Goal: Check status: Check status

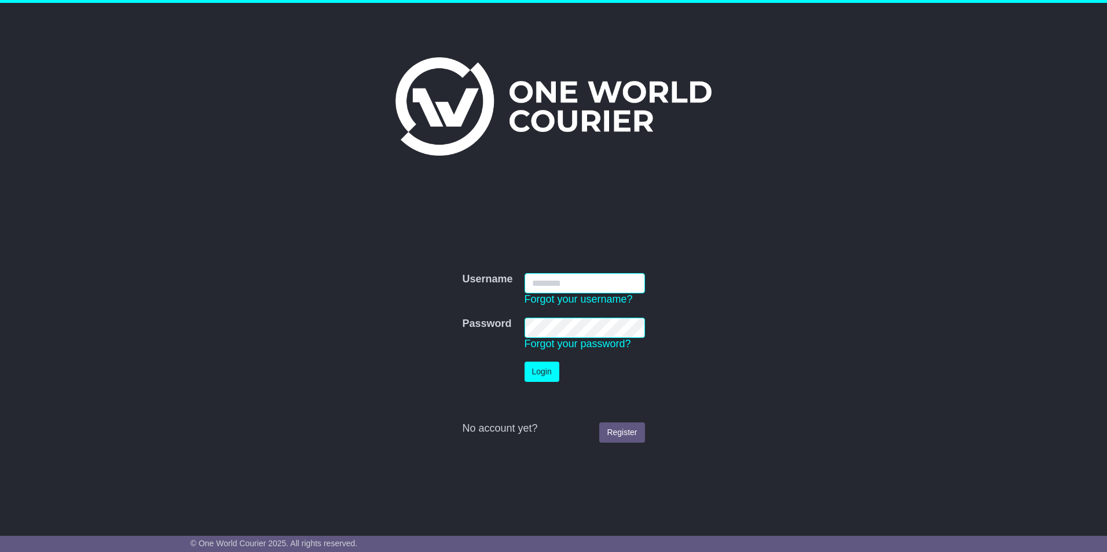
type input "**********"
click at [527, 362] on button "Login" at bounding box center [541, 372] width 35 height 20
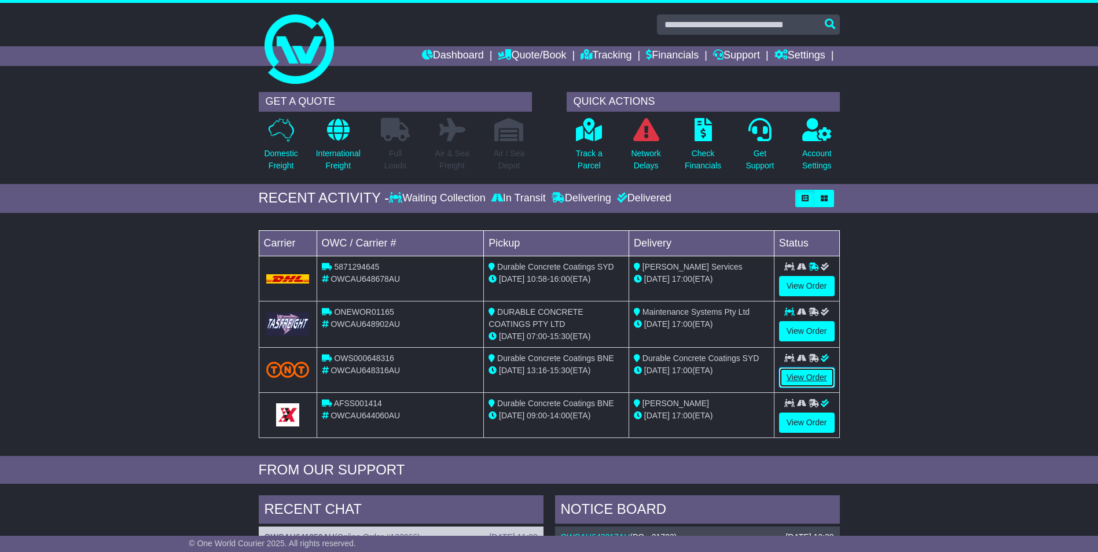
click at [792, 379] on link "View Order" at bounding box center [807, 378] width 56 height 20
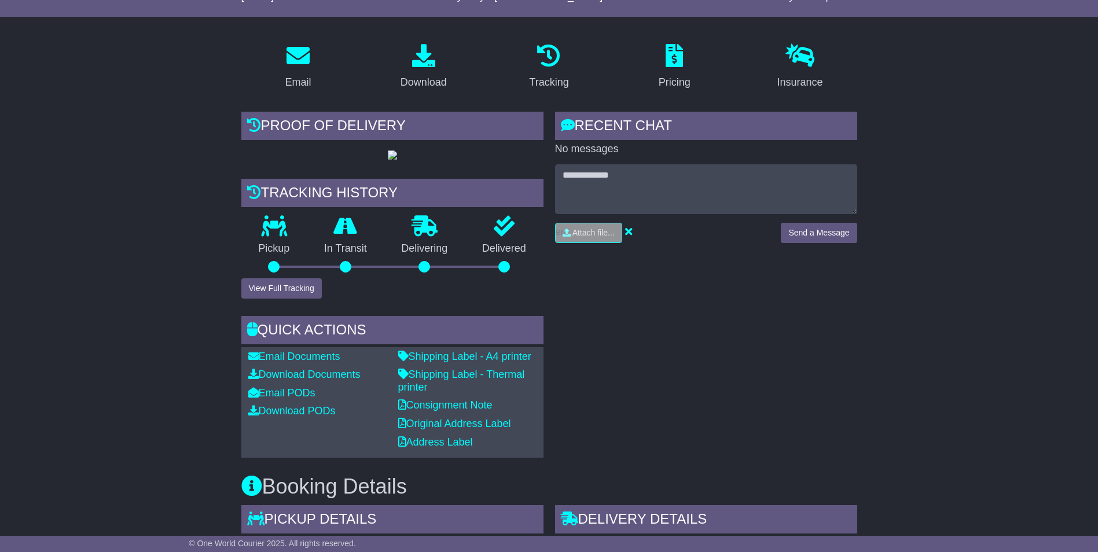
scroll to position [146, 0]
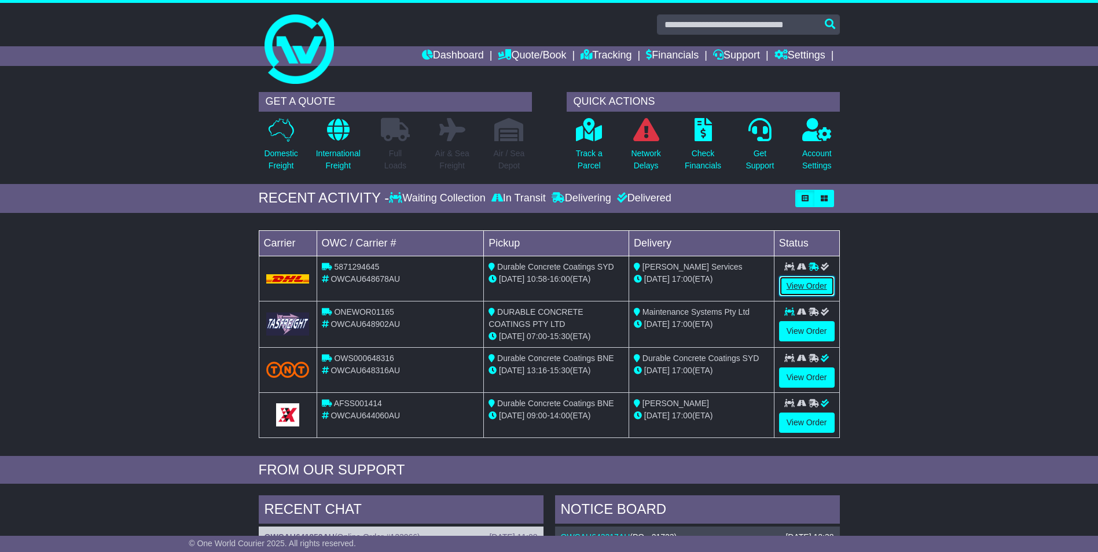
click at [798, 281] on link "View Order" at bounding box center [807, 286] width 56 height 20
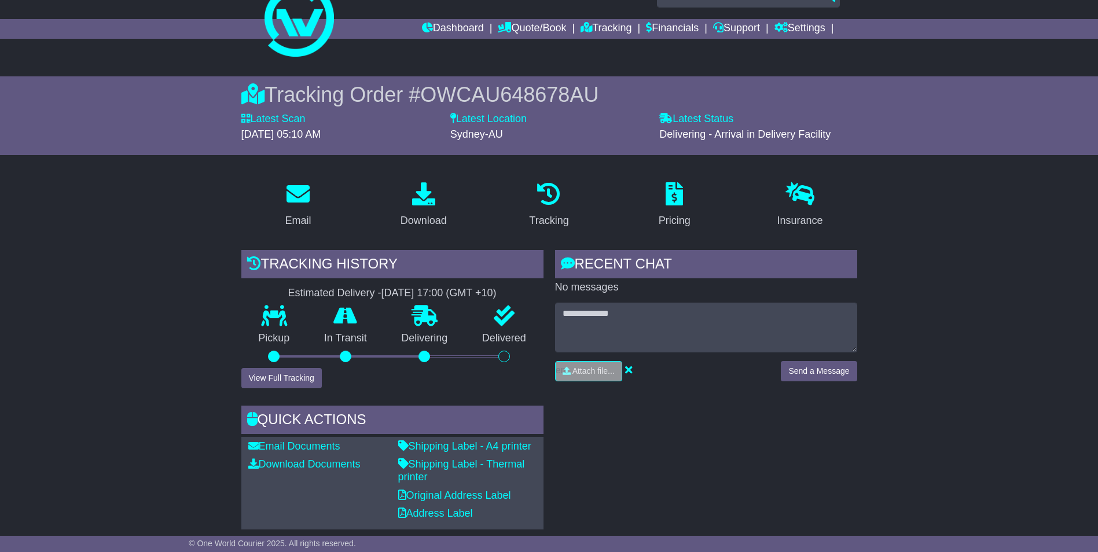
scroll to position [27, 0]
